Goal: Information Seeking & Learning: Learn about a topic

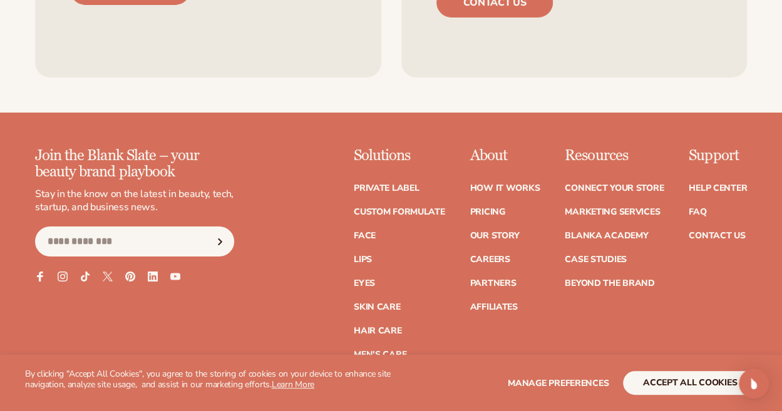
scroll to position [2127, 0]
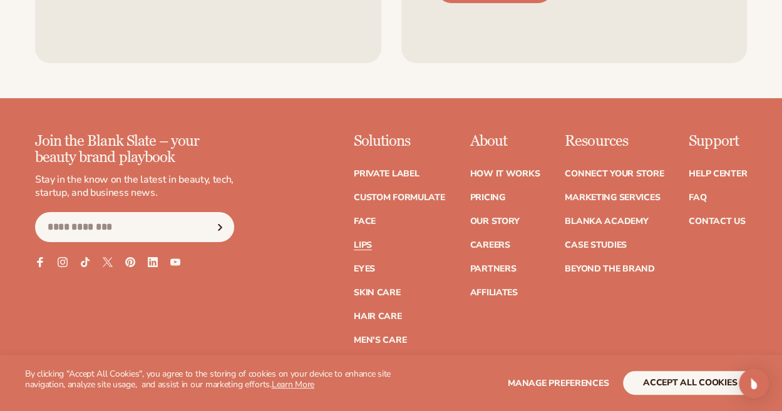
click at [368, 241] on link "Lips" at bounding box center [363, 245] width 18 height 9
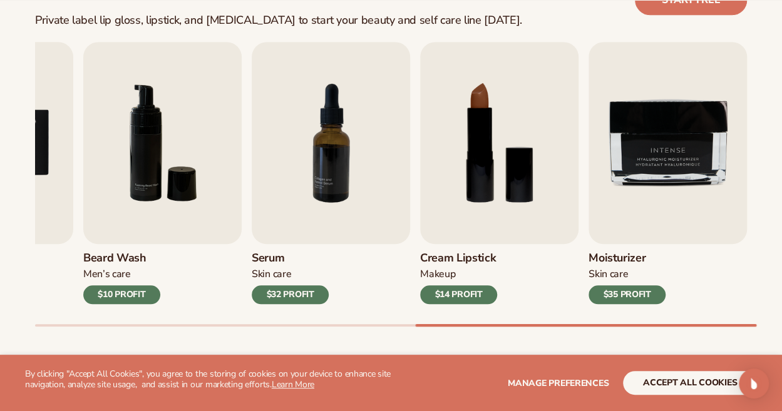
scroll to position [399, 0]
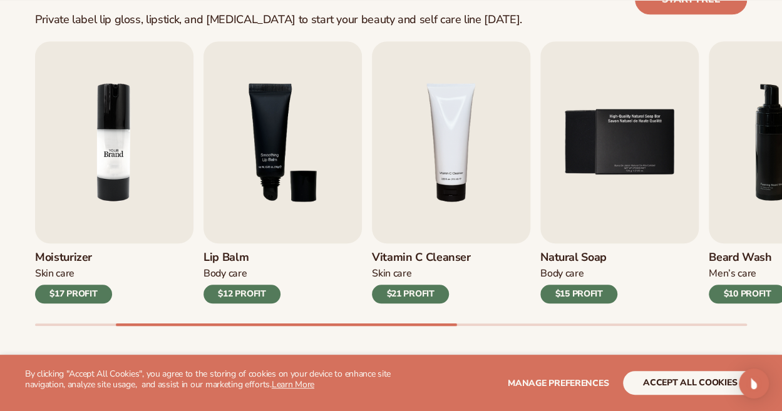
click at [153, 180] on img "2 / 9" at bounding box center [114, 142] width 158 height 202
click at [312, 231] on img "3 / 9" at bounding box center [283, 142] width 158 height 202
click at [222, 254] on h3 "Lip Balm" at bounding box center [242, 258] width 77 height 14
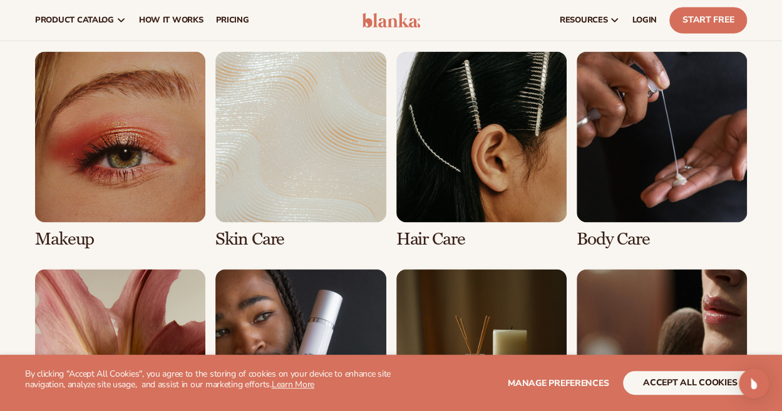
scroll to position [898, 0]
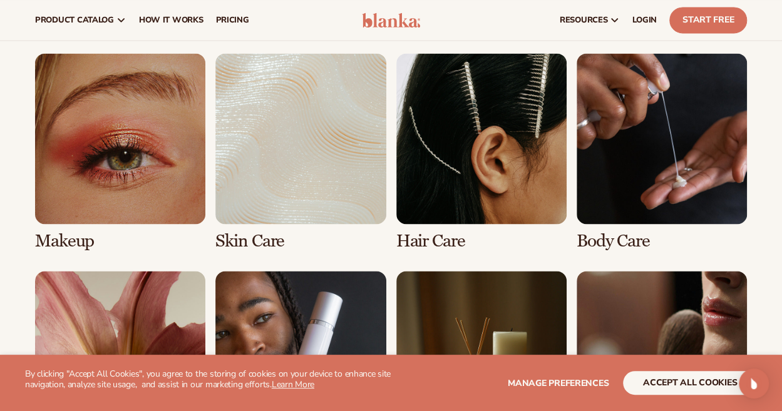
click at [116, 174] on link "1 / 8" at bounding box center [120, 151] width 170 height 197
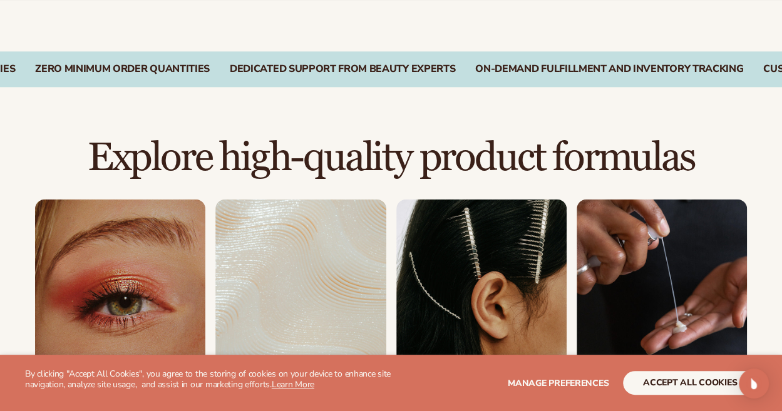
scroll to position [735, 0]
